Goal: Find specific page/section: Find specific page/section

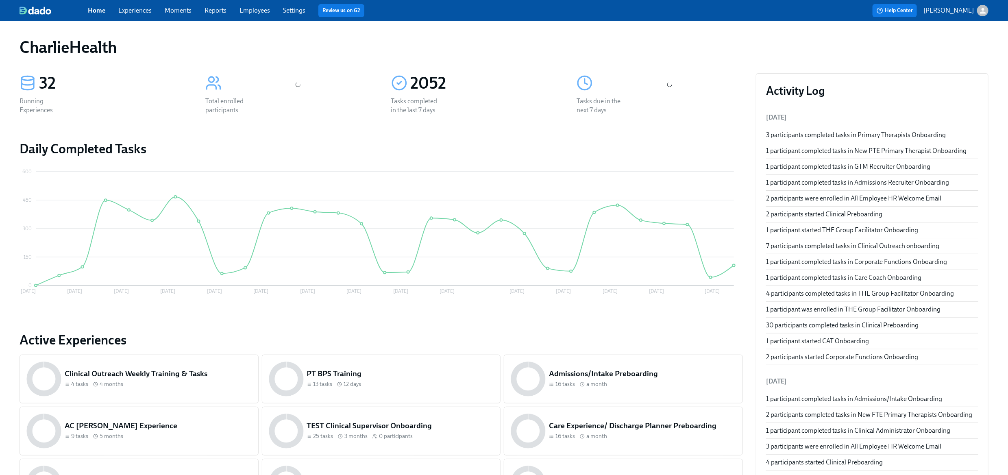
click at [132, 9] on link "Experiences" at bounding box center [134, 11] width 33 height 8
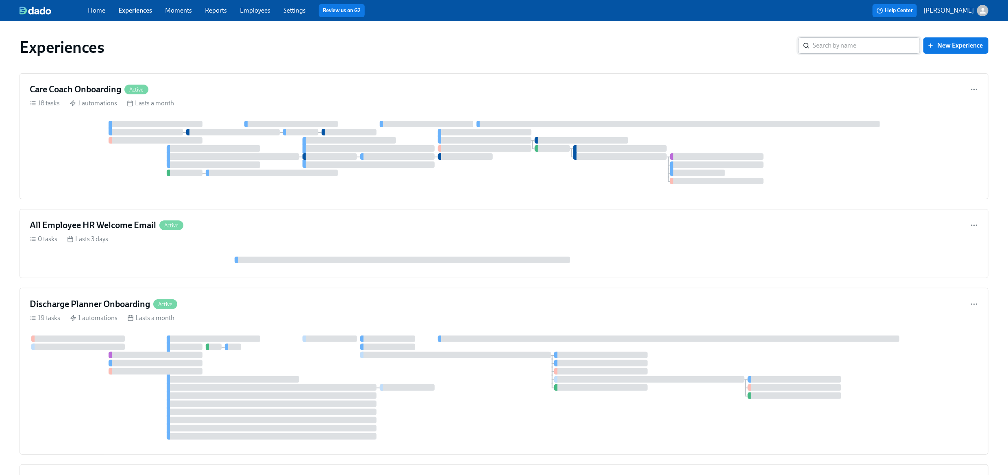
click at [859, 49] on input "search" at bounding box center [866, 45] width 107 height 16
type input "admissions"
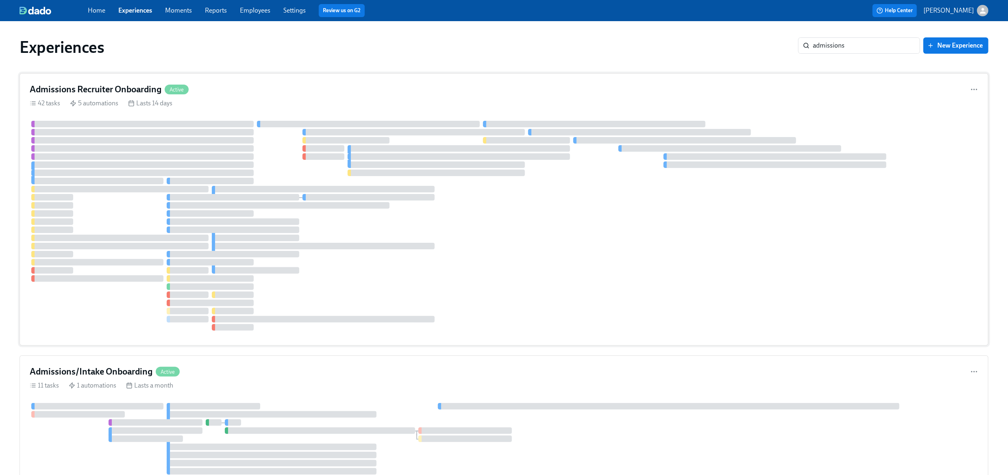
click at [277, 92] on div "Admissions Recruiter Onboarding Active" at bounding box center [504, 89] width 948 height 12
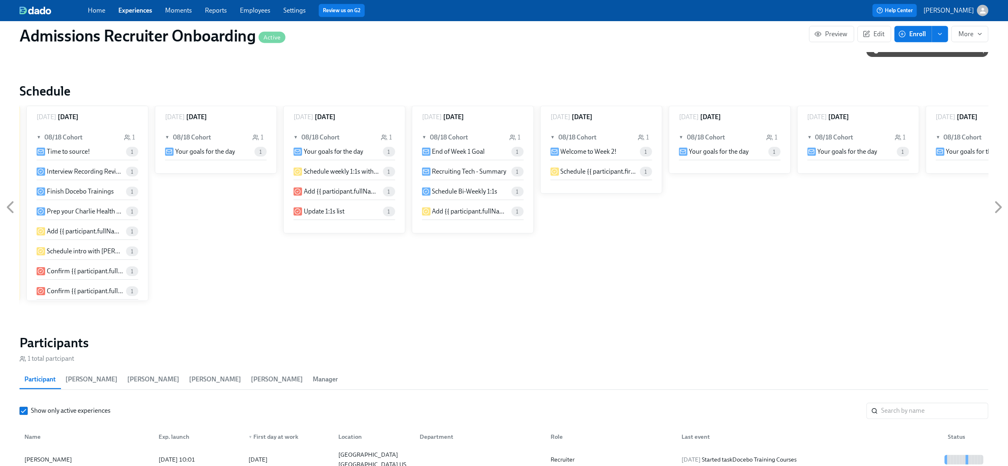
click at [13, 205] on icon at bounding box center [10, 207] width 20 height 20
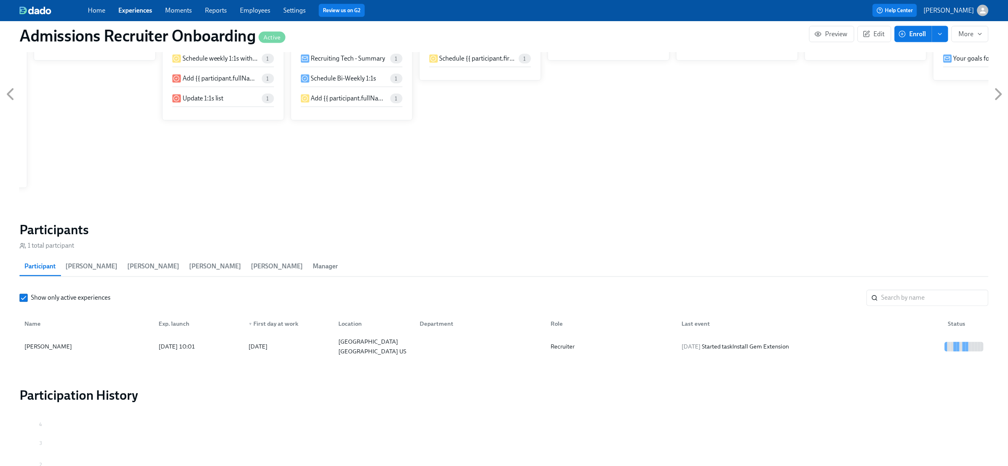
scroll to position [0, 438]
